Goal: Task Accomplishment & Management: Complete application form

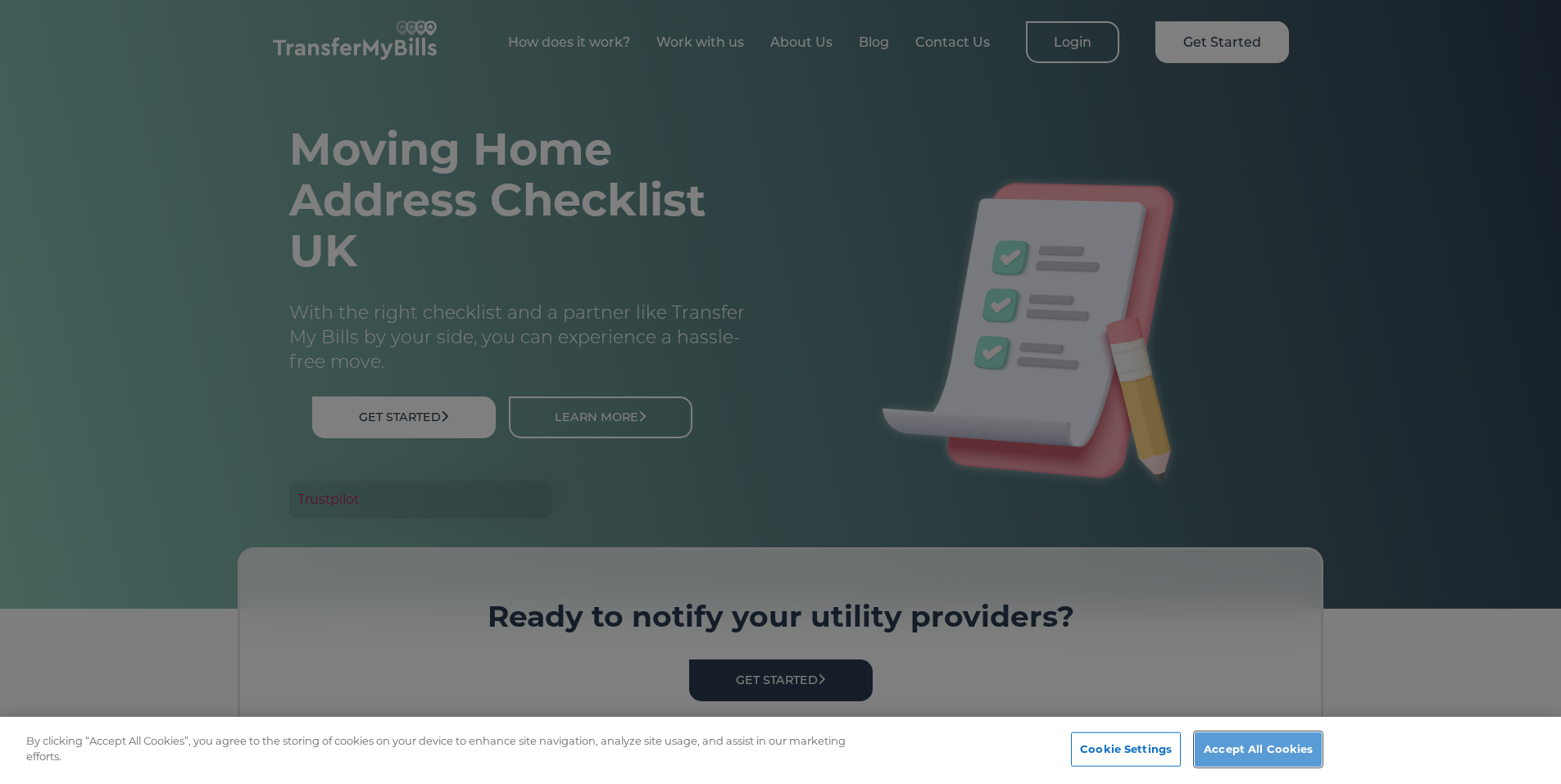
click at [1215, 754] on button "Accept All Cookies" at bounding box center [1258, 749] width 127 height 35
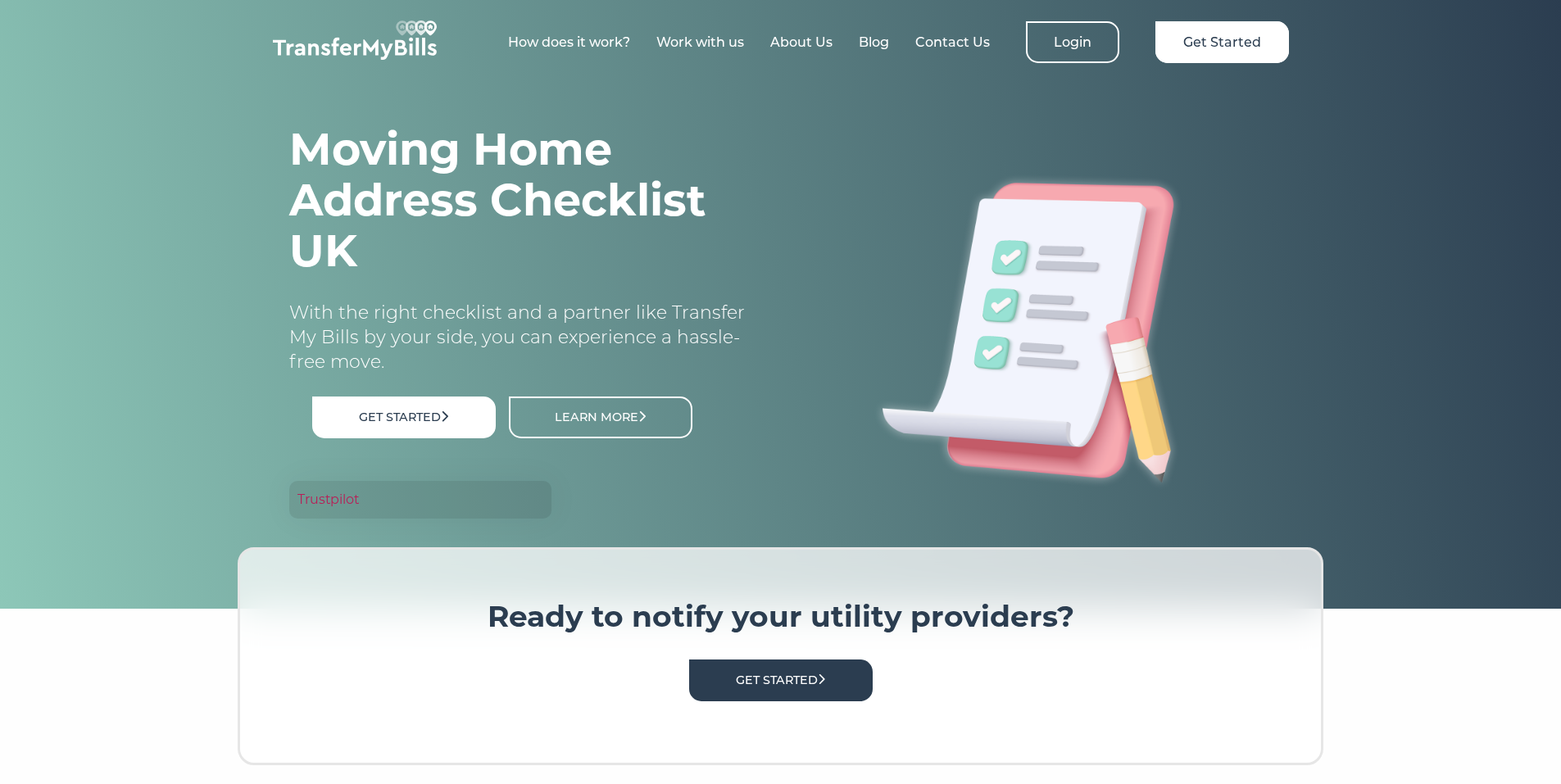
click at [713, 35] on link "Work with us" at bounding box center [700, 42] width 87 height 15
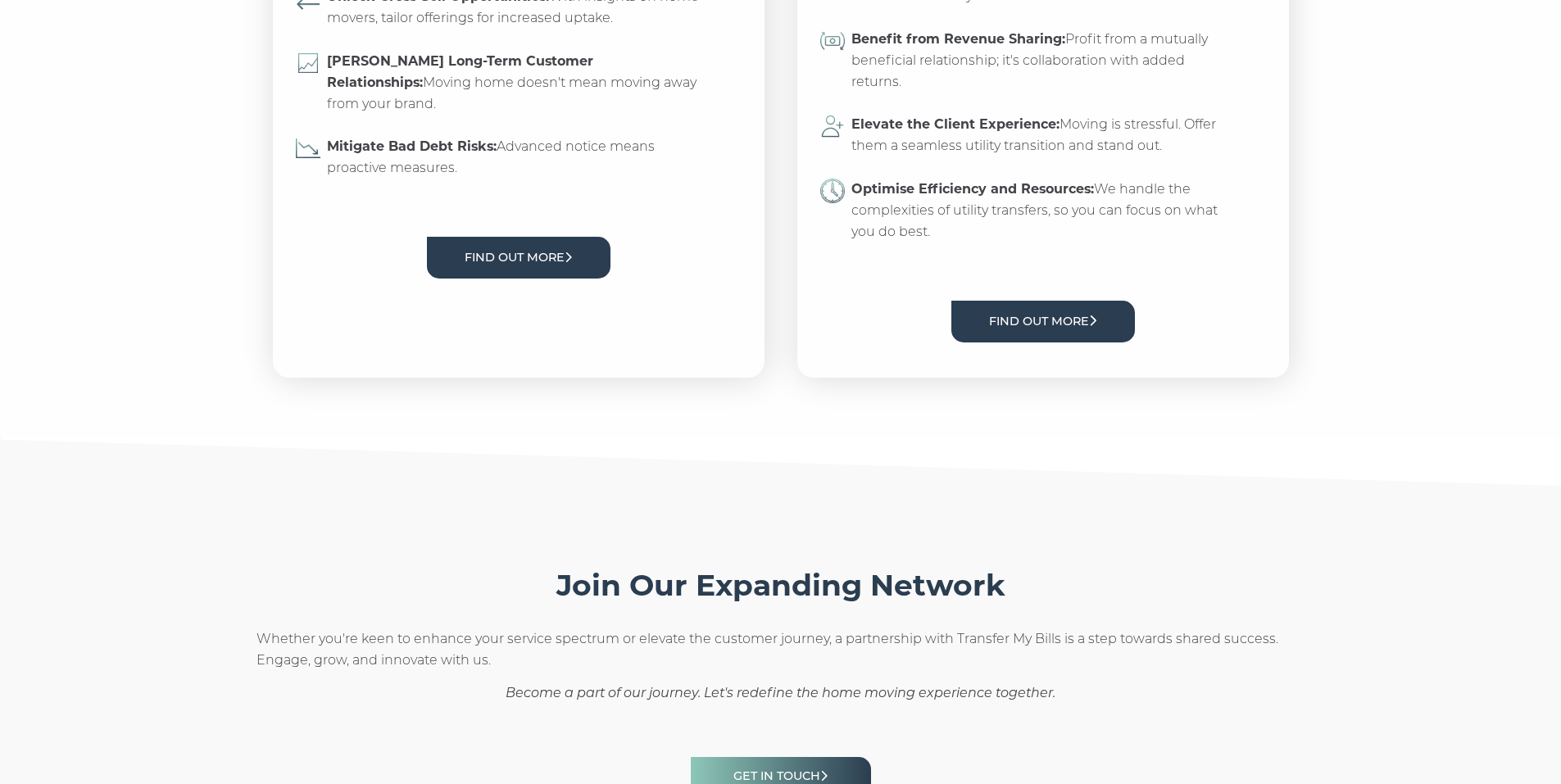
scroll to position [738, 0]
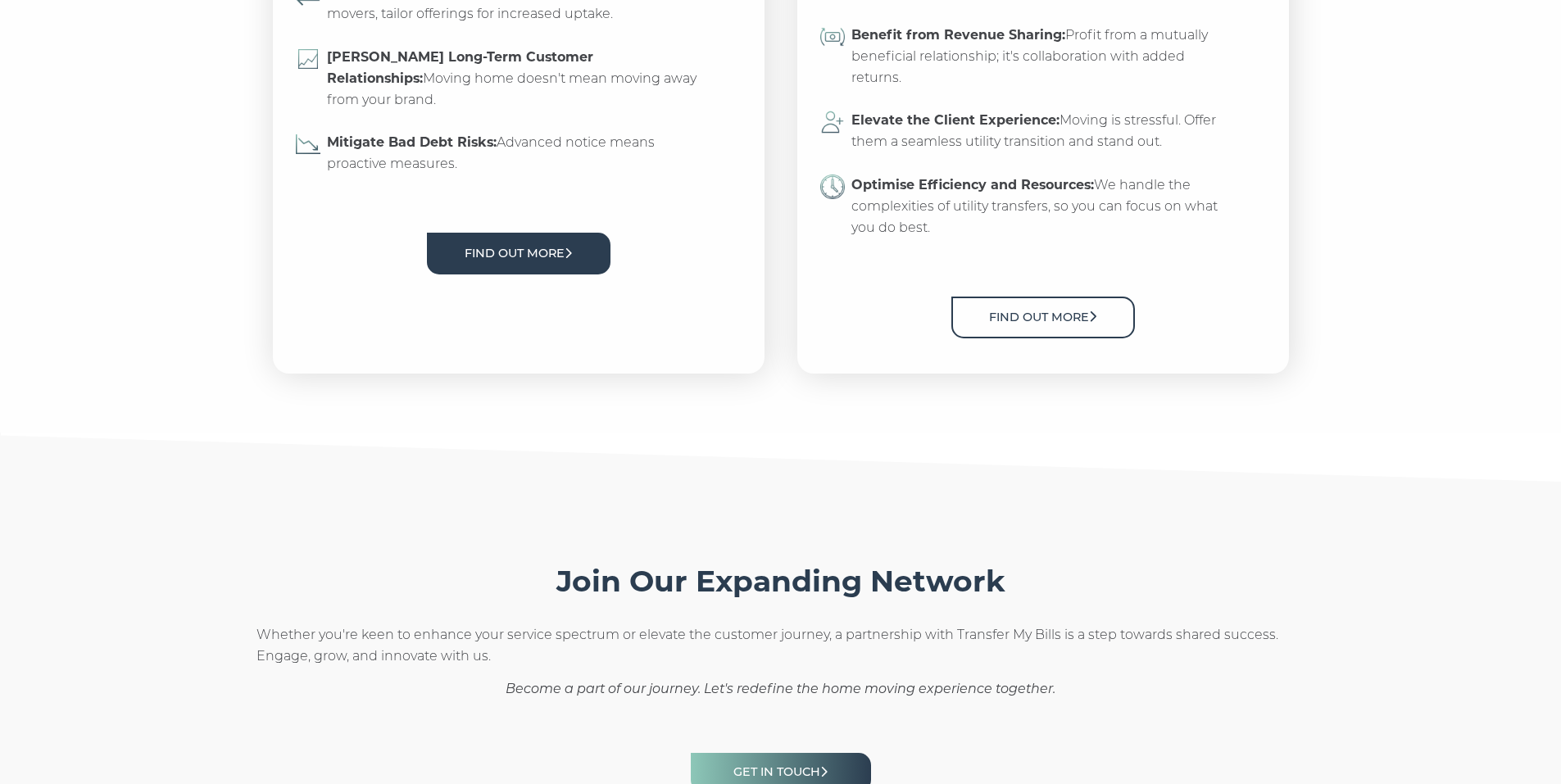
click at [1055, 339] on link "Find out more" at bounding box center [1043, 317] width 184 height 42
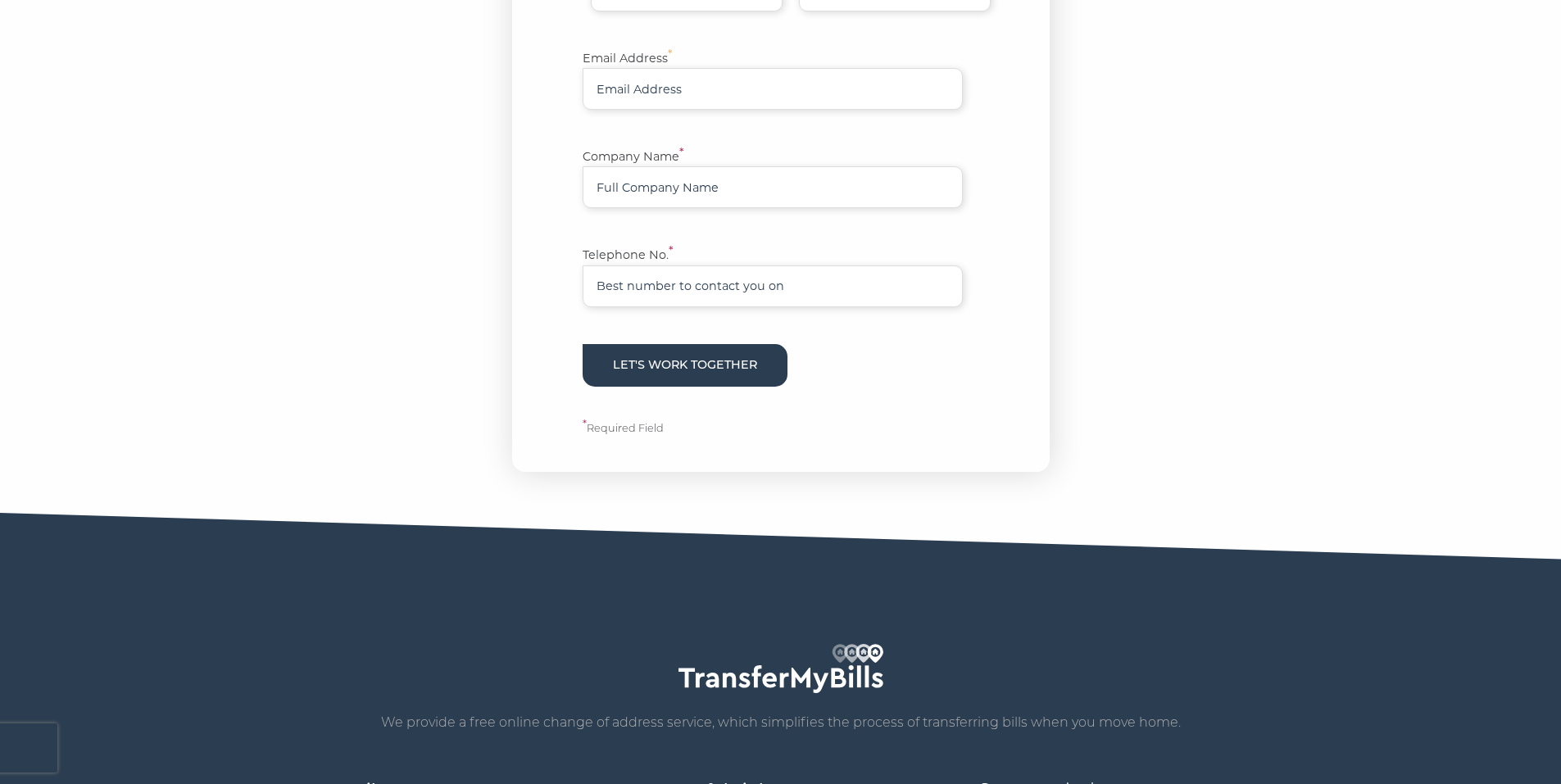
scroll to position [738, 0]
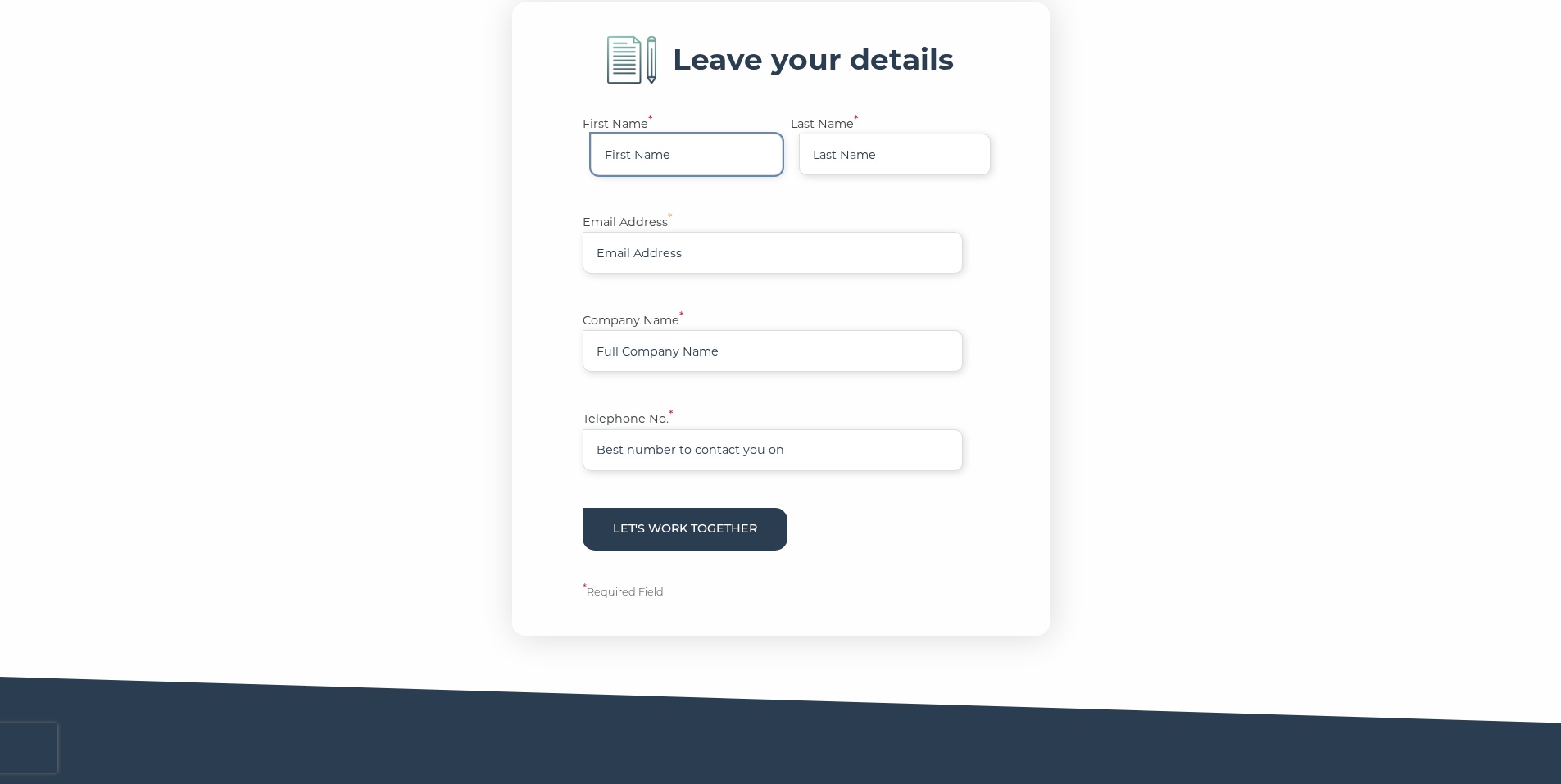
click at [721, 176] on input "First Name *" at bounding box center [686, 154] width 192 height 42
type input "[PERSON_NAME]"
type input "[EMAIL_ADDRESS][DOMAIN_NAME]"
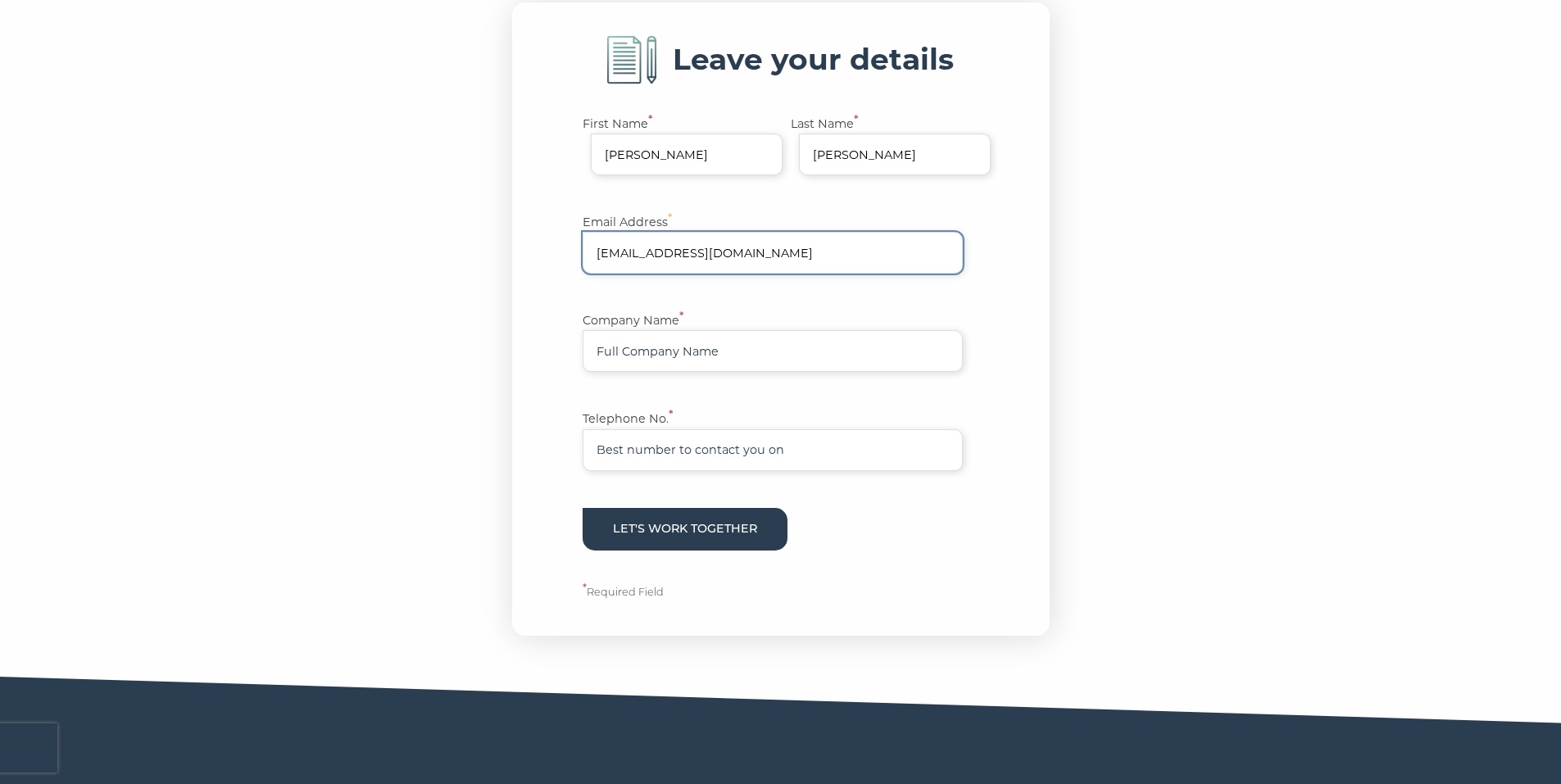
type input "07957551388"
click at [807, 274] on input "[EMAIL_ADDRESS][DOMAIN_NAME]" at bounding box center [772, 252] width 380 height 42
type input "[PERSON_NAME][EMAIL_ADDRESS][DOMAIN_NAME]"
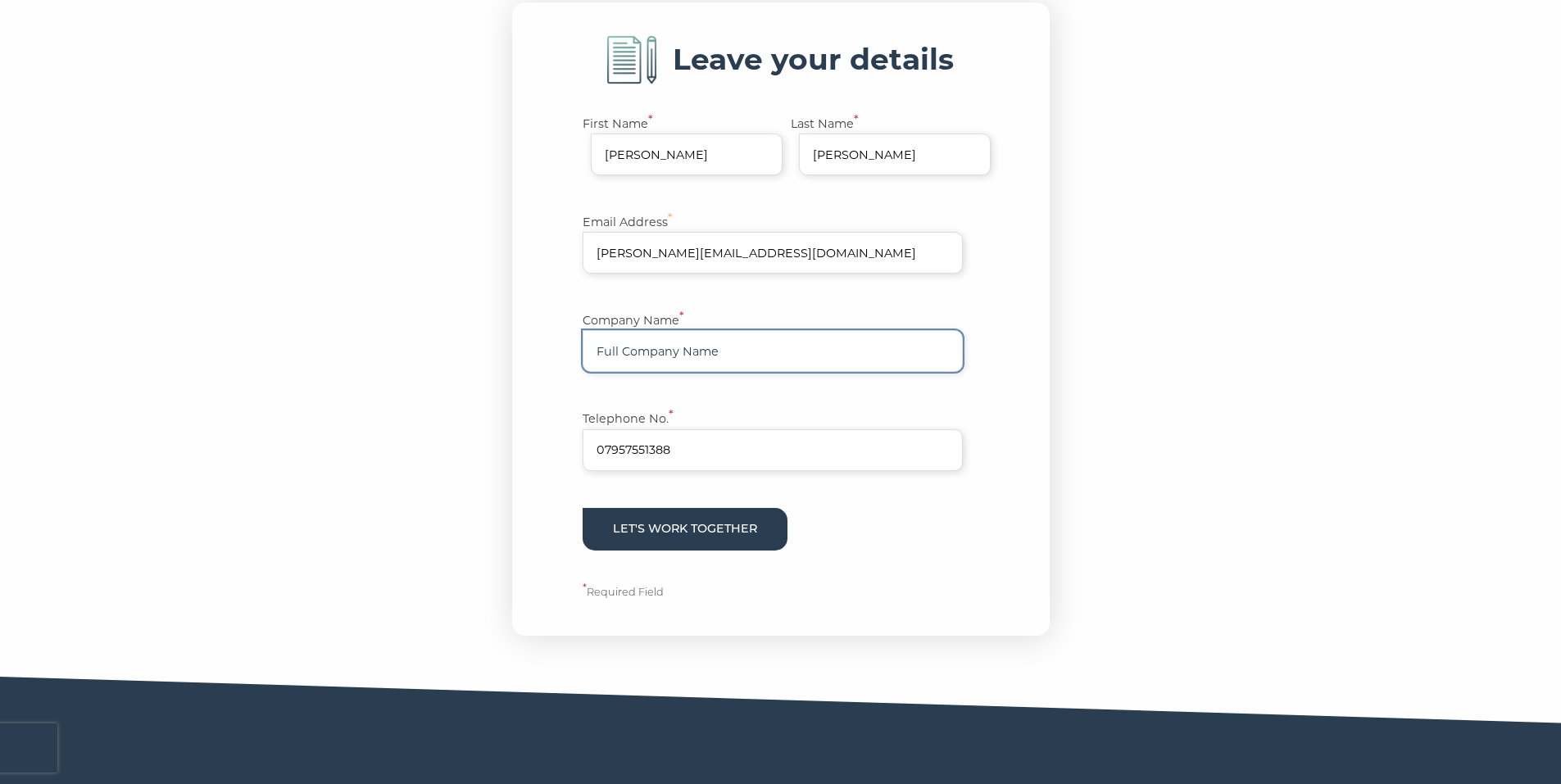
click at [714, 372] on input "Company Name *" at bounding box center [772, 351] width 380 height 42
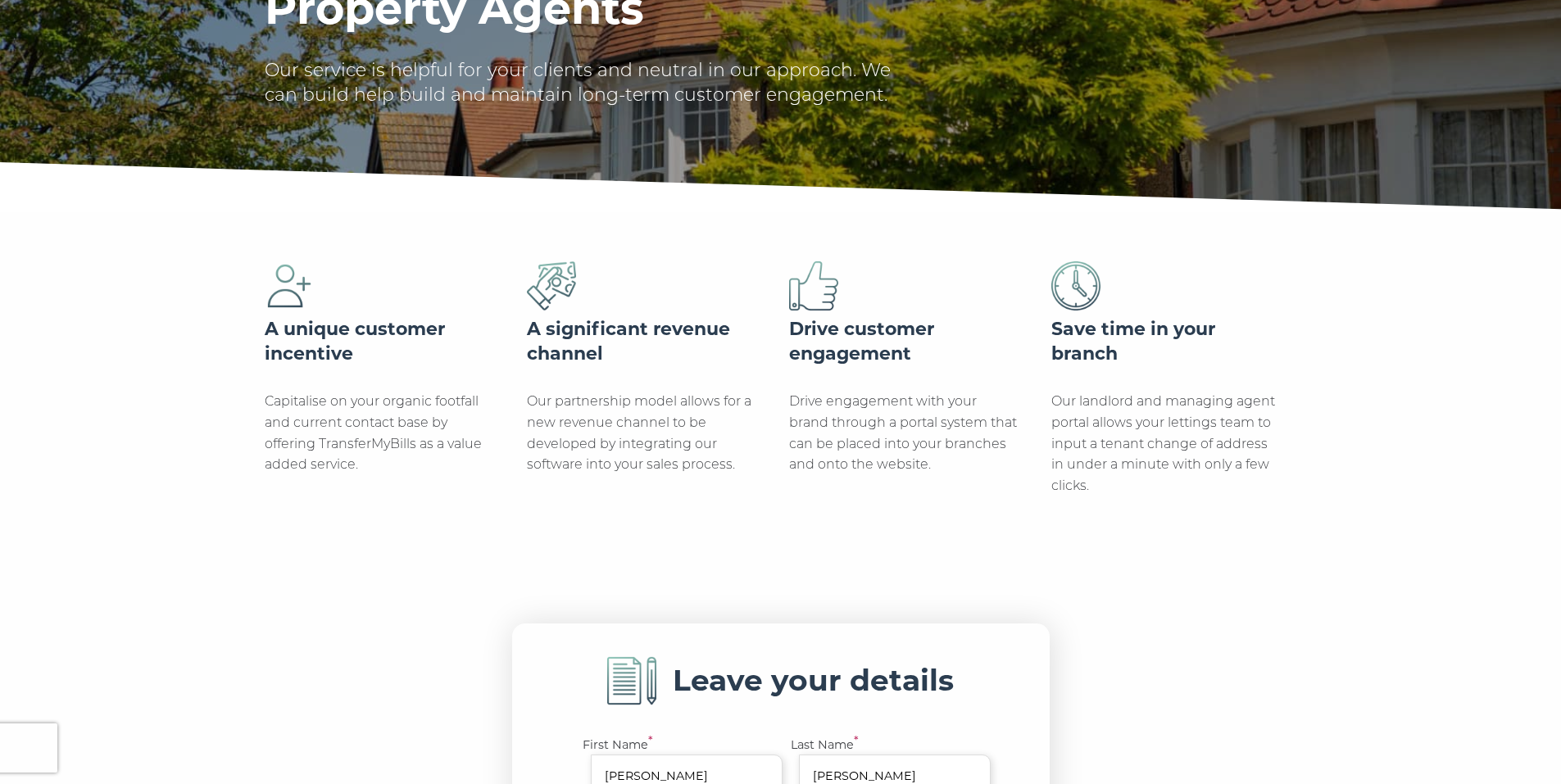
scroll to position [0, 0]
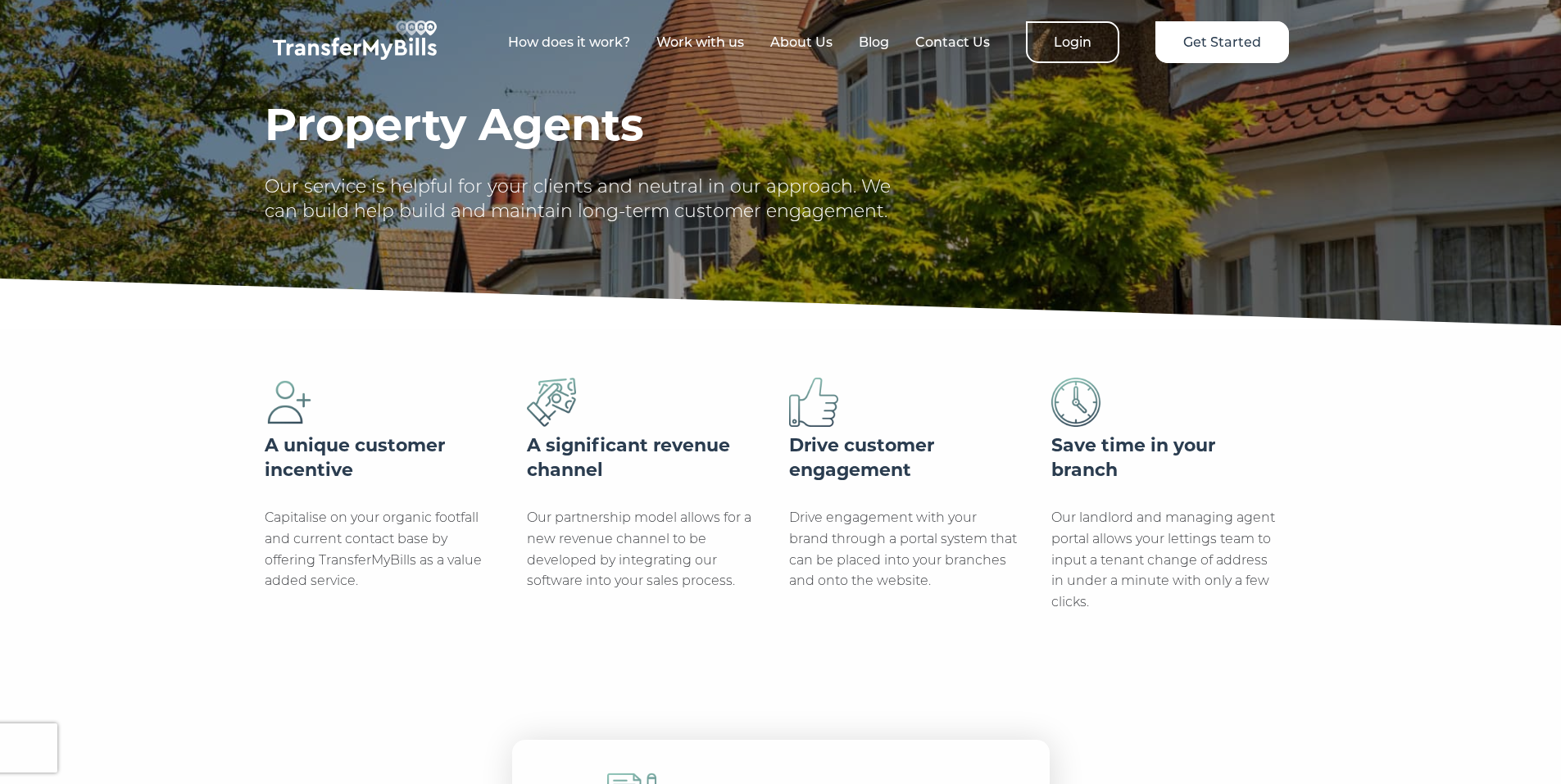
type input "[PERSON_NAME]"
click at [558, 35] on link "How does it work?" at bounding box center [568, 42] width 122 height 15
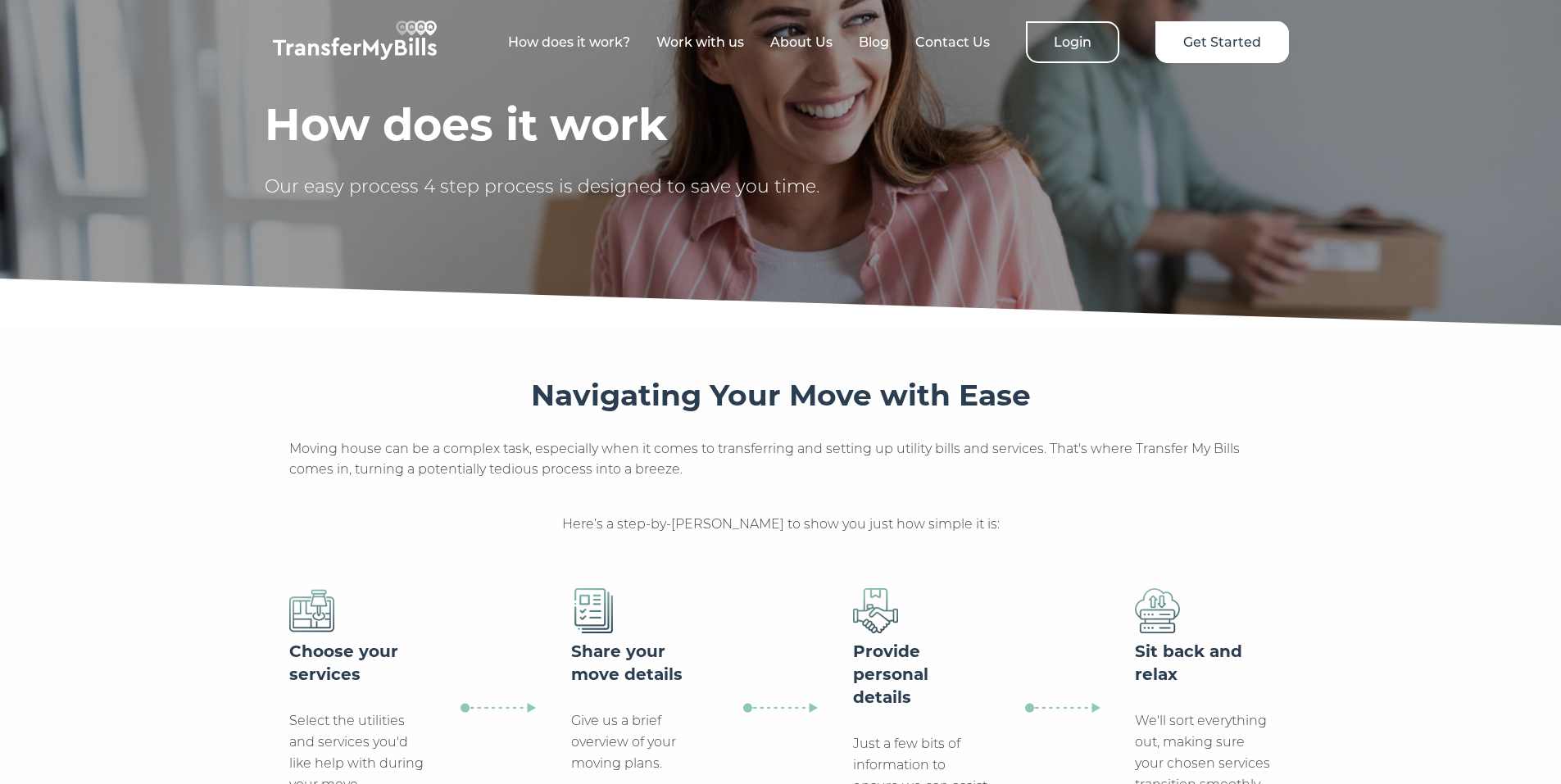
click at [729, 35] on link "Work with us" at bounding box center [700, 42] width 87 height 15
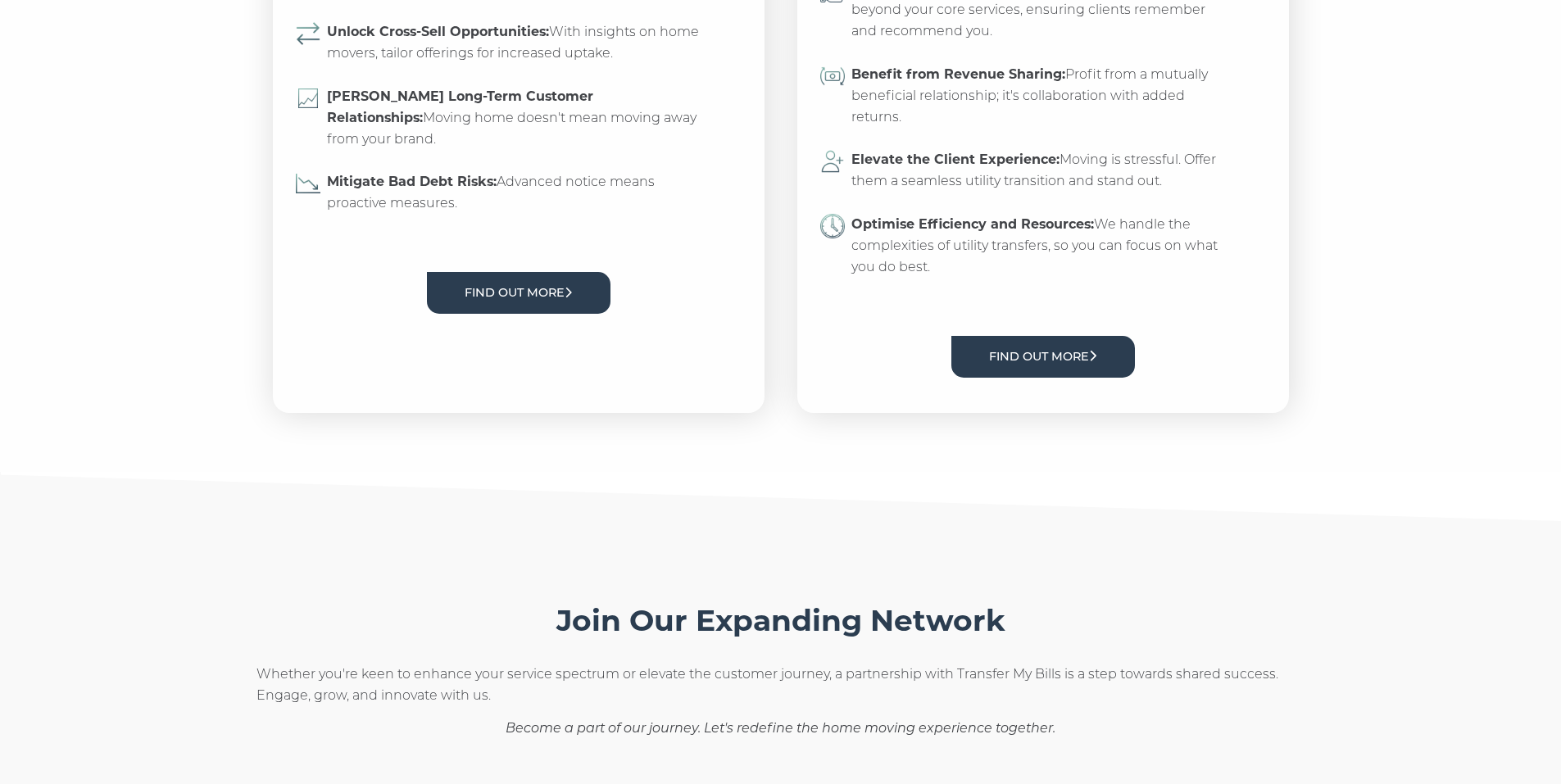
scroll to position [738, 0]
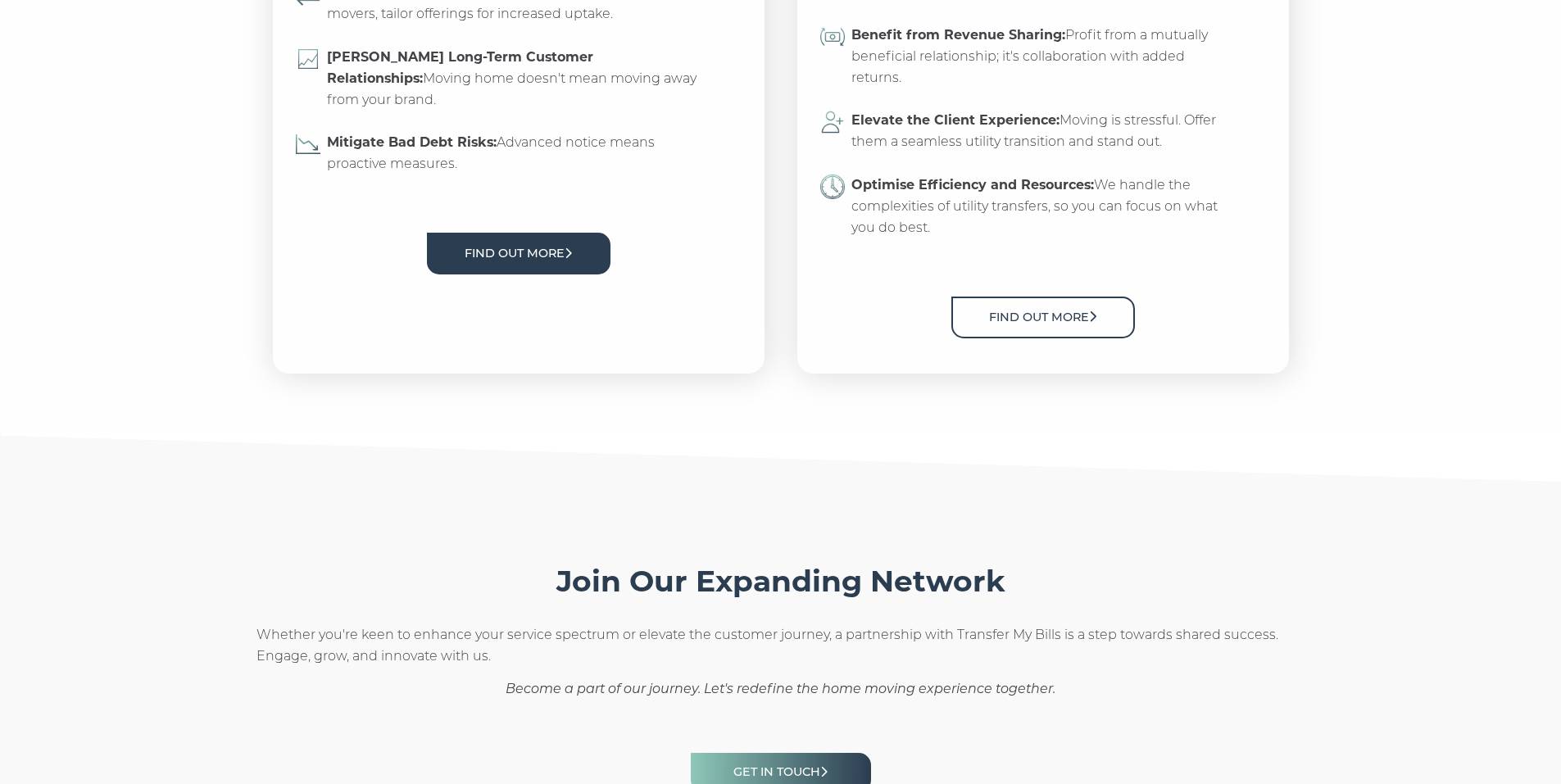
click at [1054, 339] on link "Find out more" at bounding box center [1043, 317] width 184 height 42
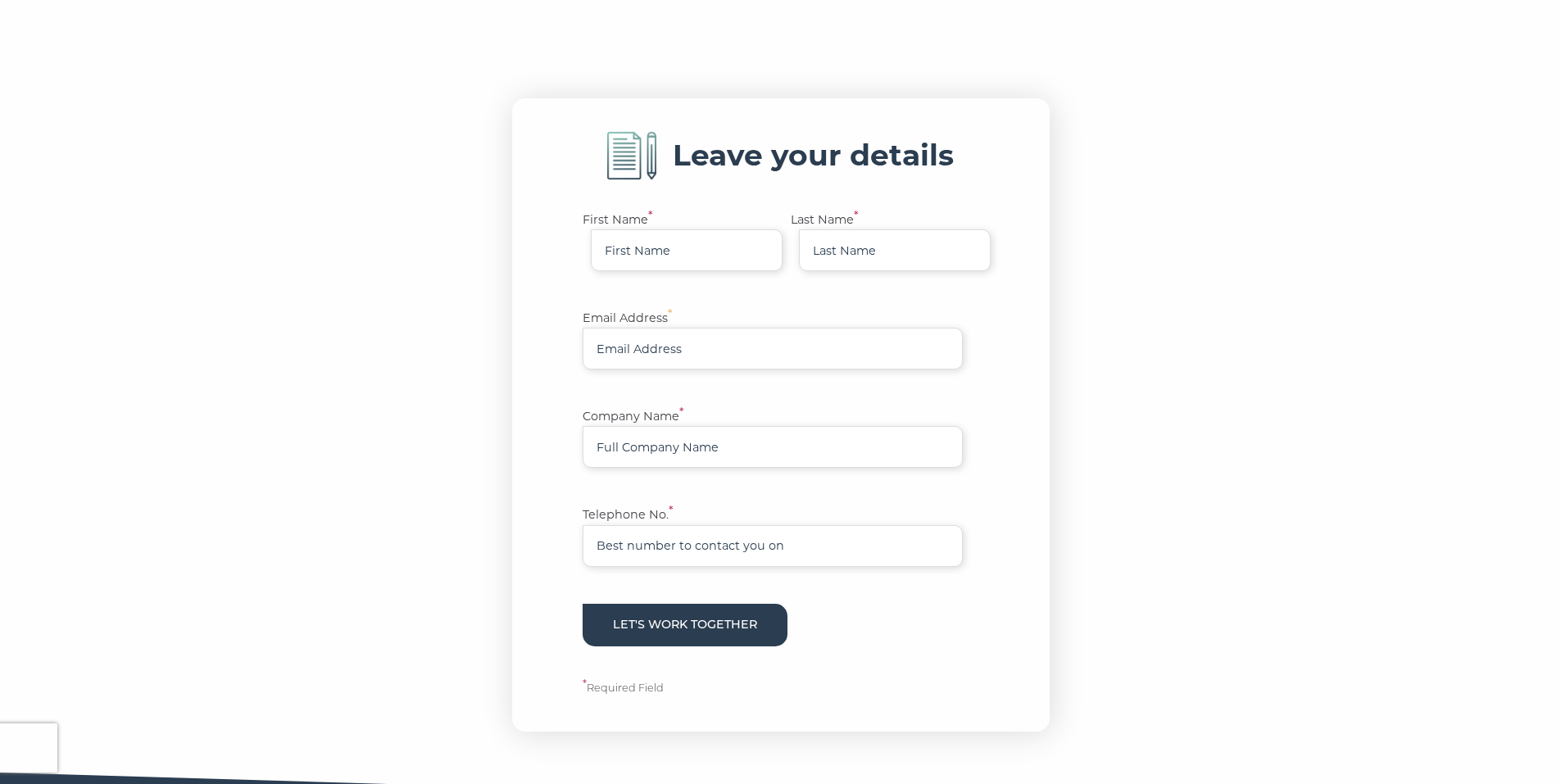
scroll to position [656, 0]
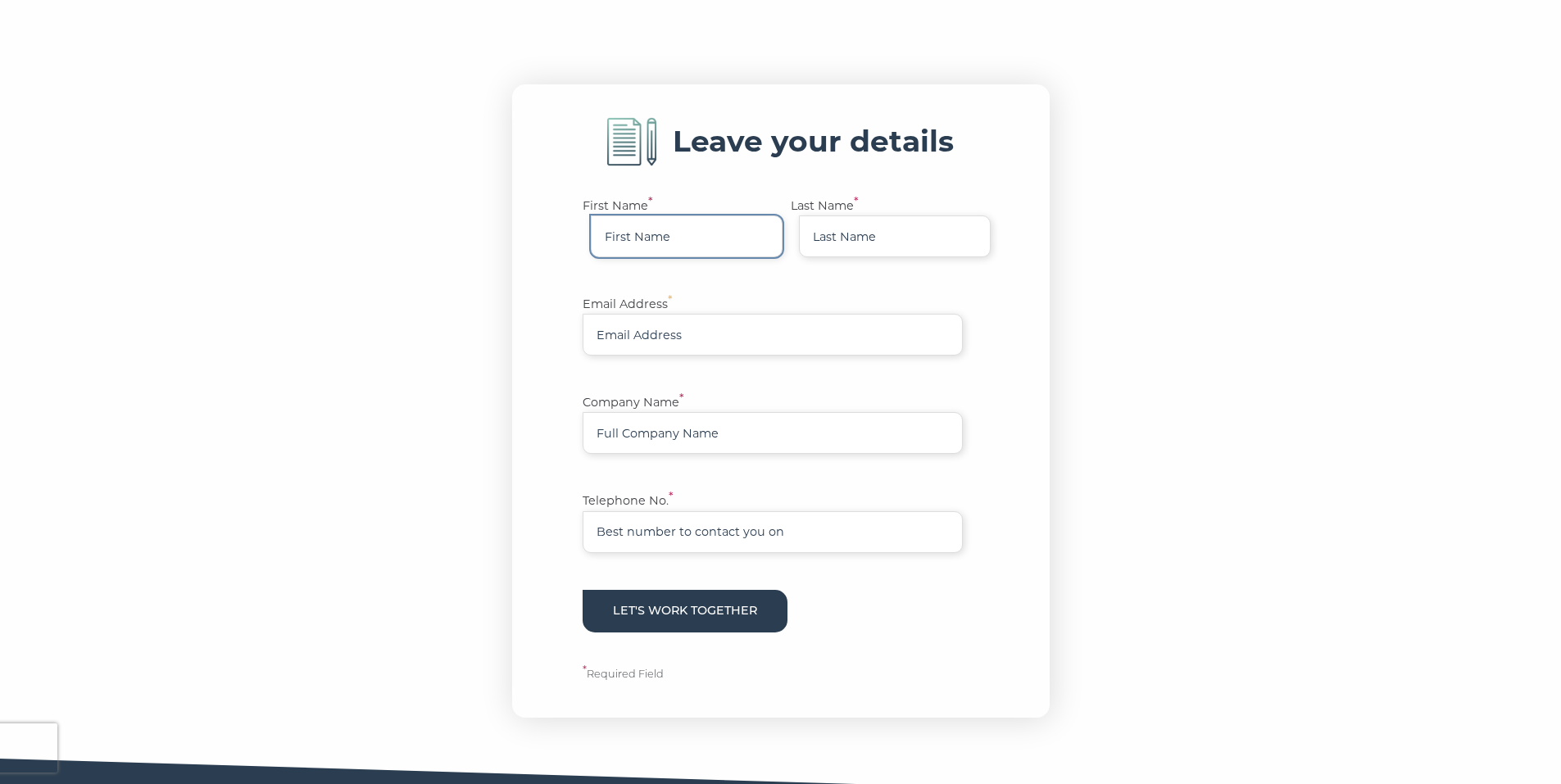
click at [753, 257] on input "First Name *" at bounding box center [686, 236] width 192 height 42
type input "David"
type input "Holmes"
type input "david@chaseholmes.co.uk"
type input "Financial Services"
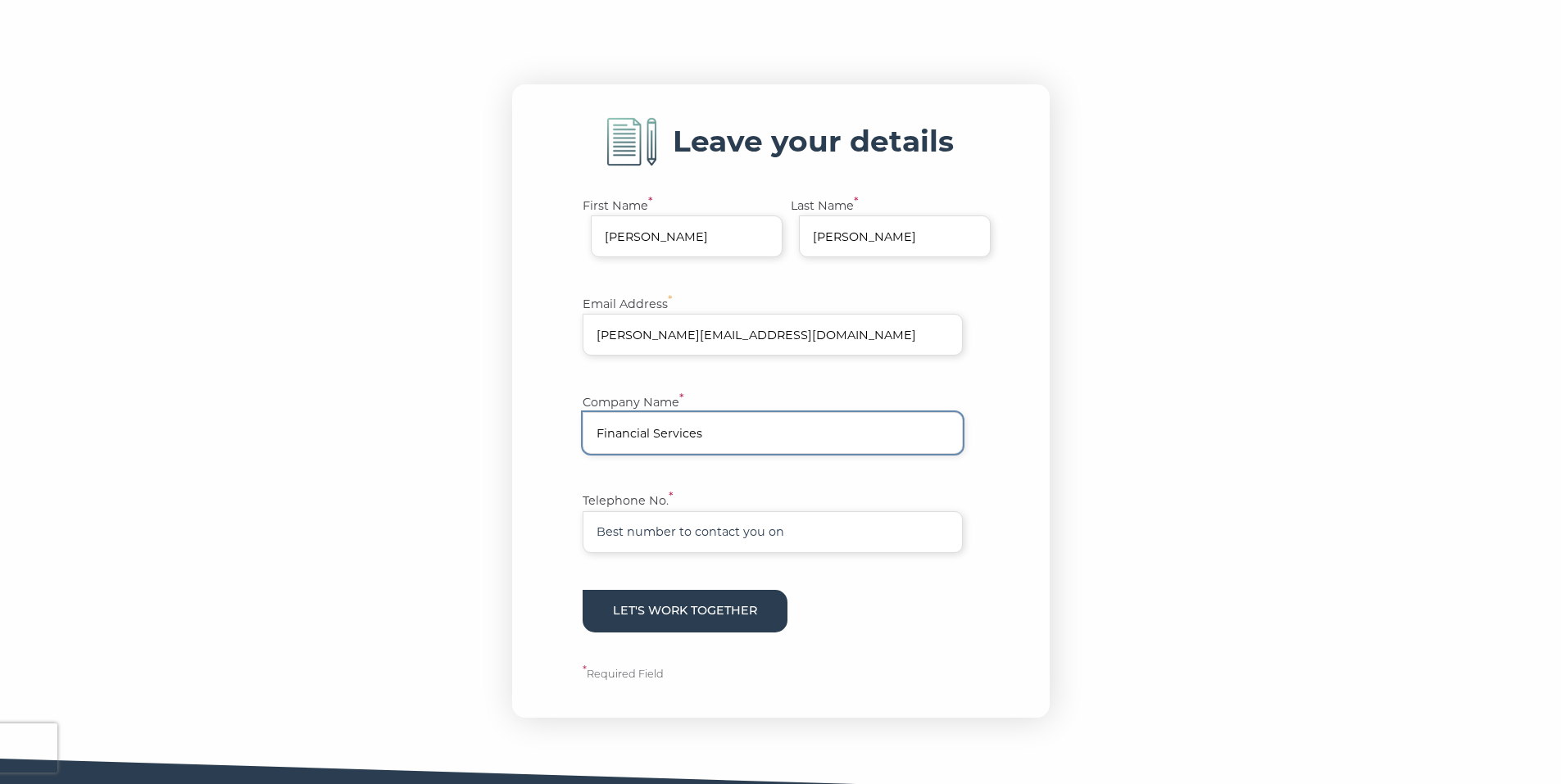
type input "07957551388"
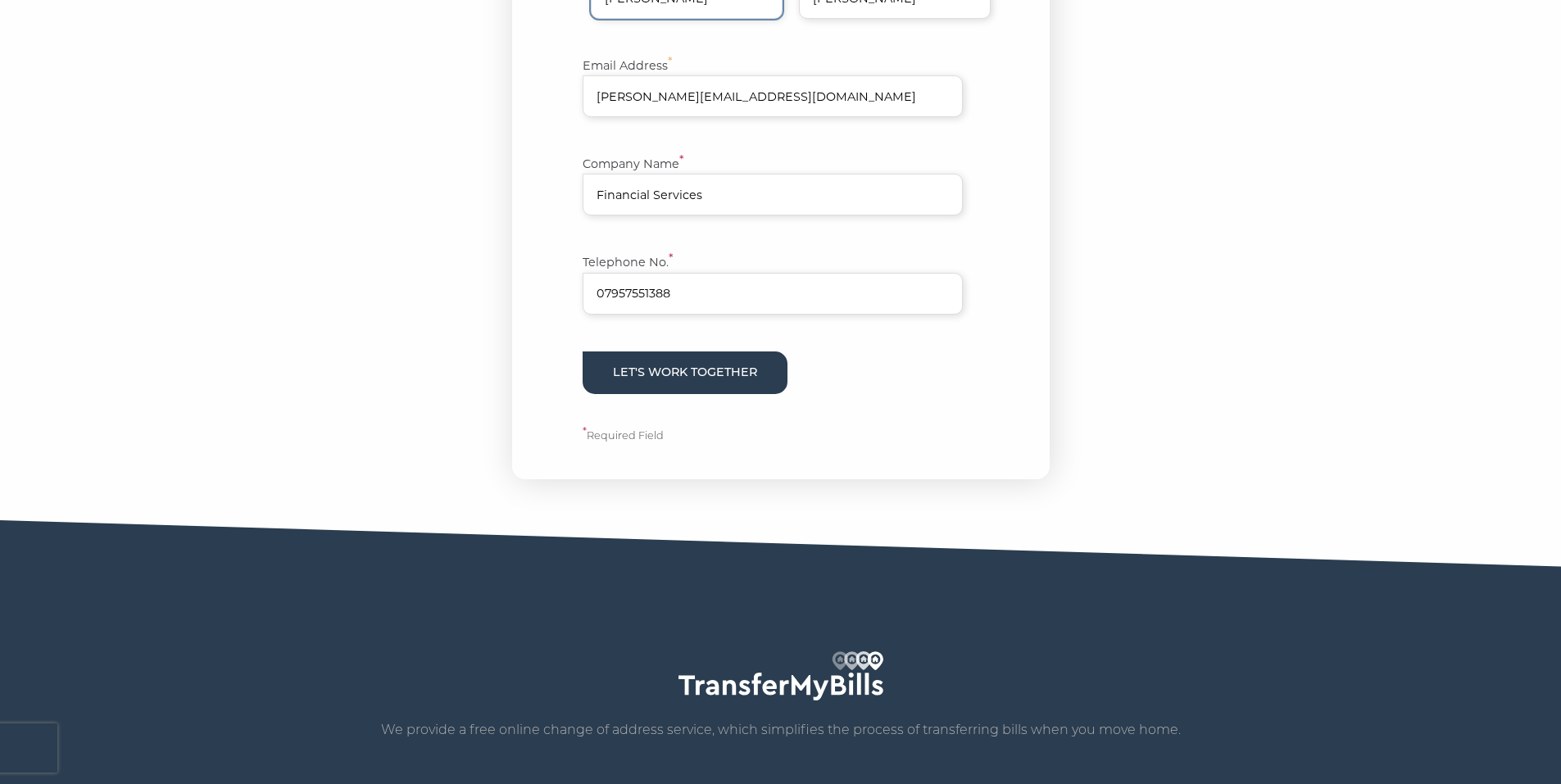
scroll to position [902, 0]
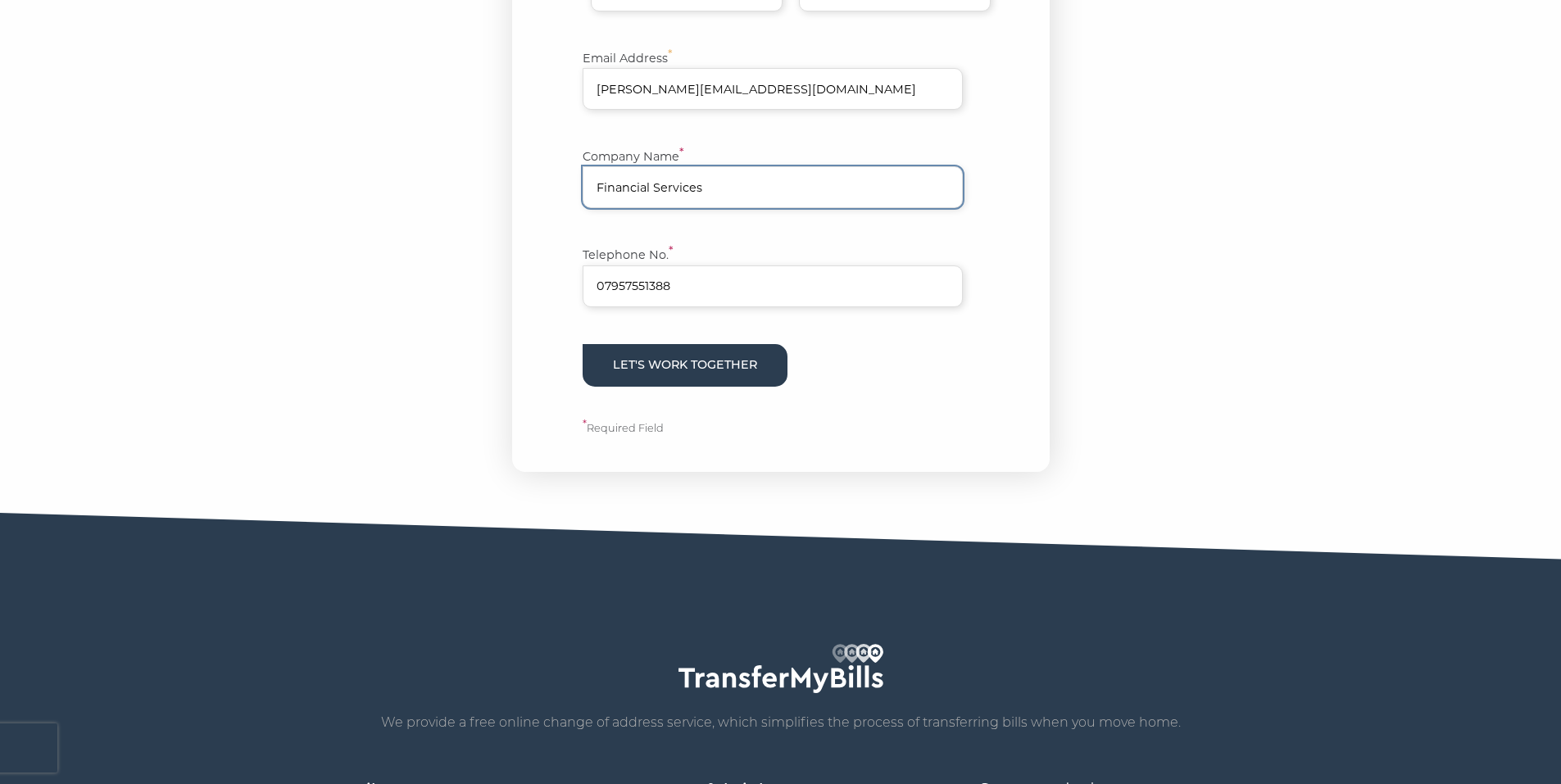
drag, startPoint x: 742, startPoint y: 344, endPoint x: 556, endPoint y: 352, distance: 186.2
click at [556, 352] on div "Leave your details First Name * David Last Name * Holmes Email Address * david@…" at bounding box center [780, 155] width 537 height 633
type input "Chase Holmes"
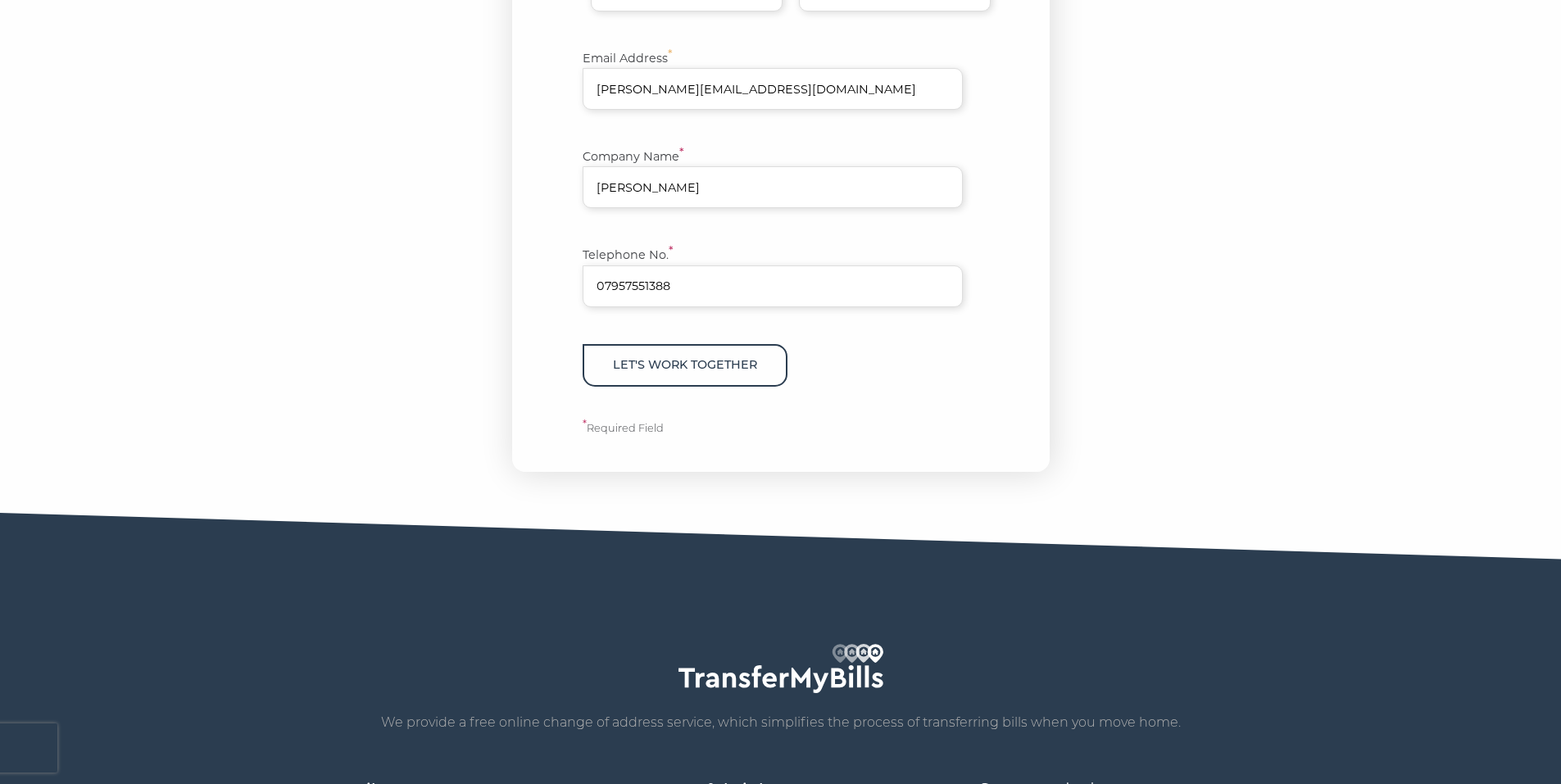
click at [711, 386] on button "Let's work together" at bounding box center [685, 364] width 205 height 42
